Goal: Task Accomplishment & Management: Manage account settings

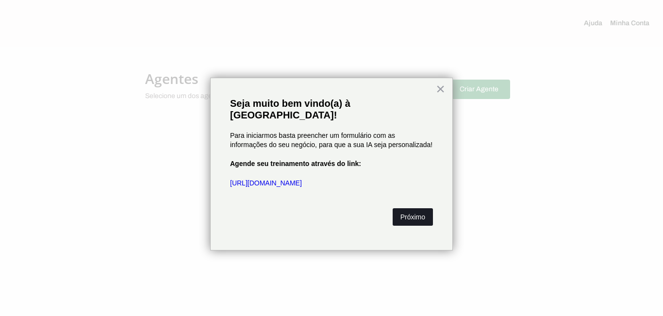
click at [430, 208] on button "Próximo" at bounding box center [412, 216] width 40 height 17
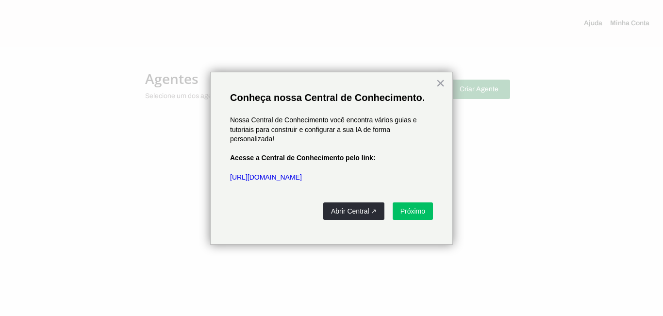
drag, startPoint x: 438, startPoint y: 81, endPoint x: 134, endPoint y: 11, distance: 311.6
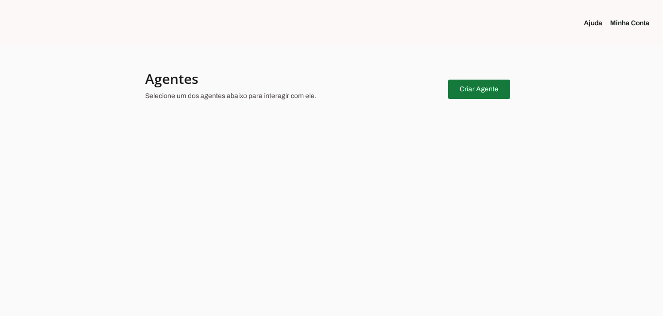
click at [487, 88] on span at bounding box center [479, 89] width 62 height 23
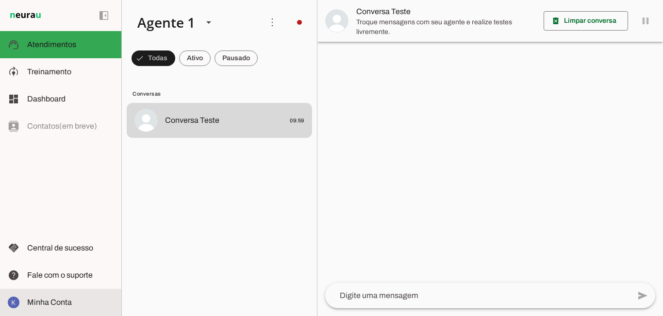
click at [36, 301] on span "Minha Conta" at bounding box center [49, 302] width 45 height 8
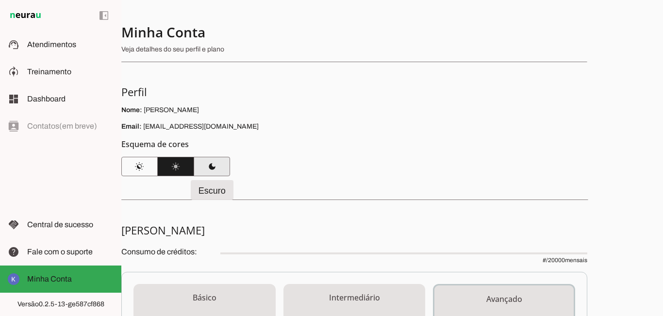
click at [201, 166] on span at bounding box center [212, 166] width 36 height 23
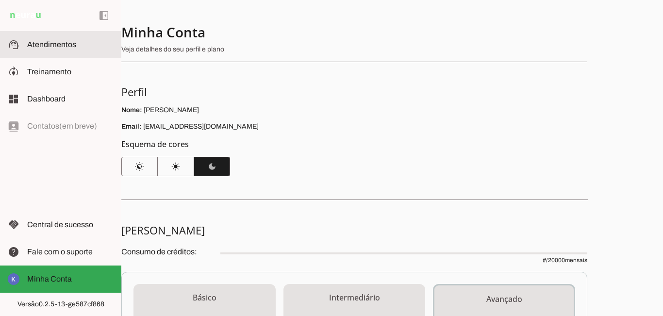
click at [36, 53] on md-item "support_agent Atendimentos Atendimentos" at bounding box center [60, 44] width 121 height 27
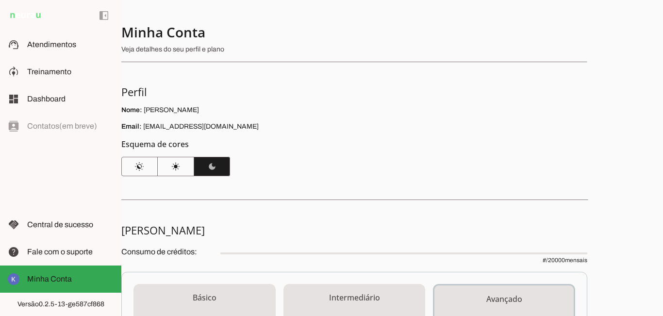
scroll to position [145, 0]
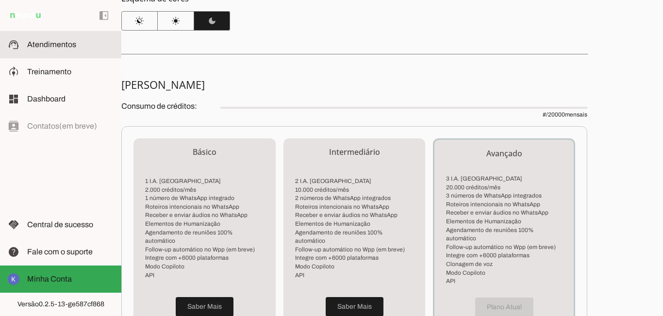
click at [23, 40] on md-item "support_agent Atendimentos Atendimentos" at bounding box center [60, 44] width 121 height 27
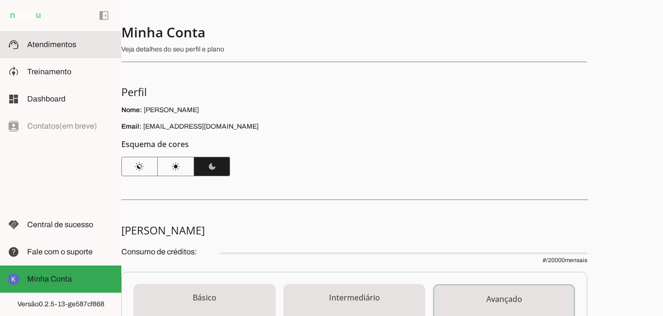
click at [34, 47] on span "Atendimentos" at bounding box center [51, 44] width 49 height 8
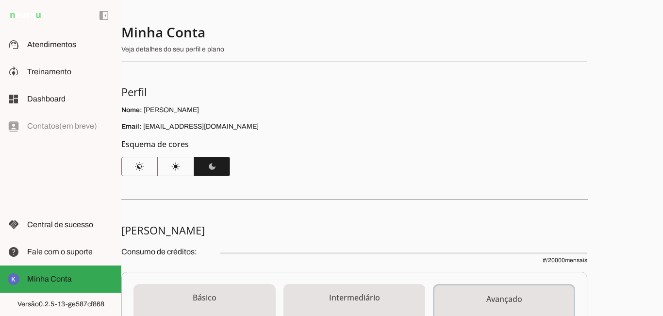
click at [399, 172] on section "Minha Conta Veja detalhes do seu perfil e plano Perfil Nome: [PERSON_NAME] Emai…" at bounding box center [354, 99] width 466 height 153
